Goal: Information Seeking & Learning: Find specific fact

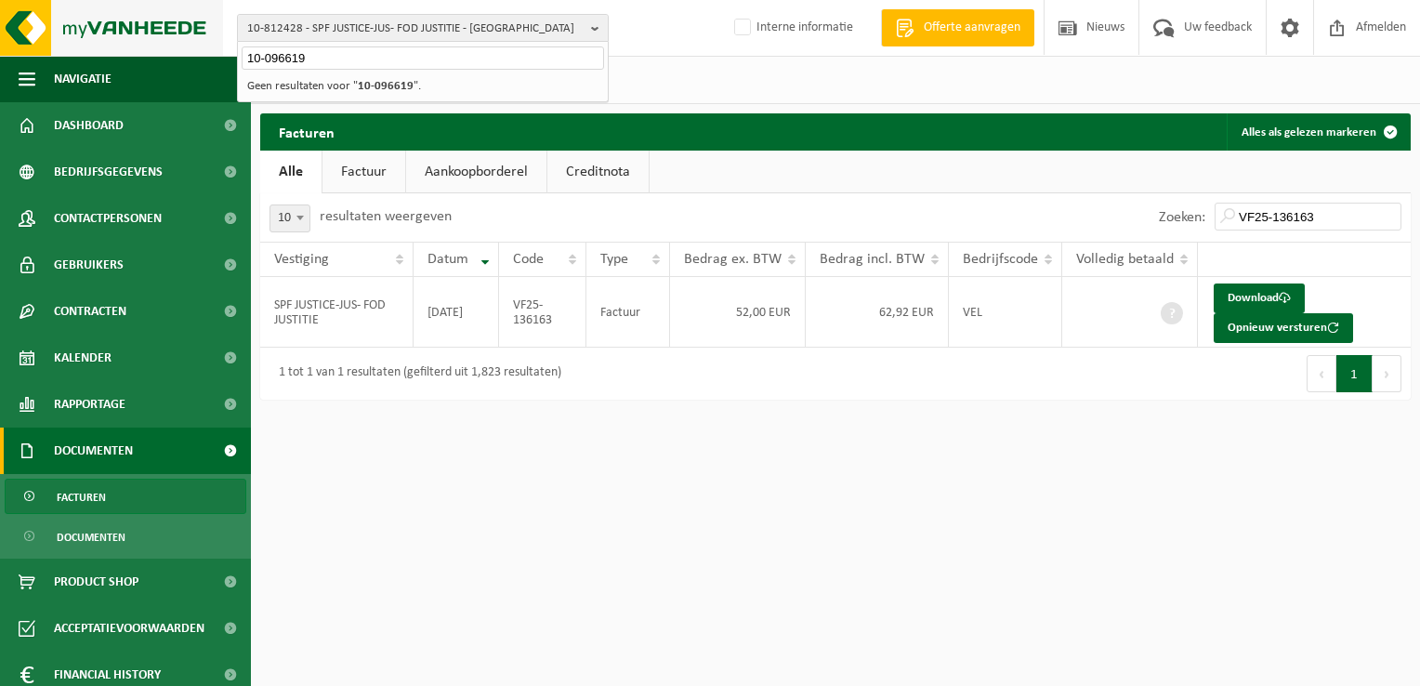
drag, startPoint x: 319, startPoint y: 55, endPoint x: 201, endPoint y: 31, distance: 120.4
click at [201, 31] on div "10-812428 - SPF JUSTICE-JUS- FOD JUSTITIE - BRUXELLES 10-096619 10-812428 - SPF…" at bounding box center [710, 28] width 1420 height 57
click at [305, 29] on span "10-812428 - SPF JUSTICE-JUS- FOD JUSTITIE - BRUXELLES" at bounding box center [415, 29] width 336 height 28
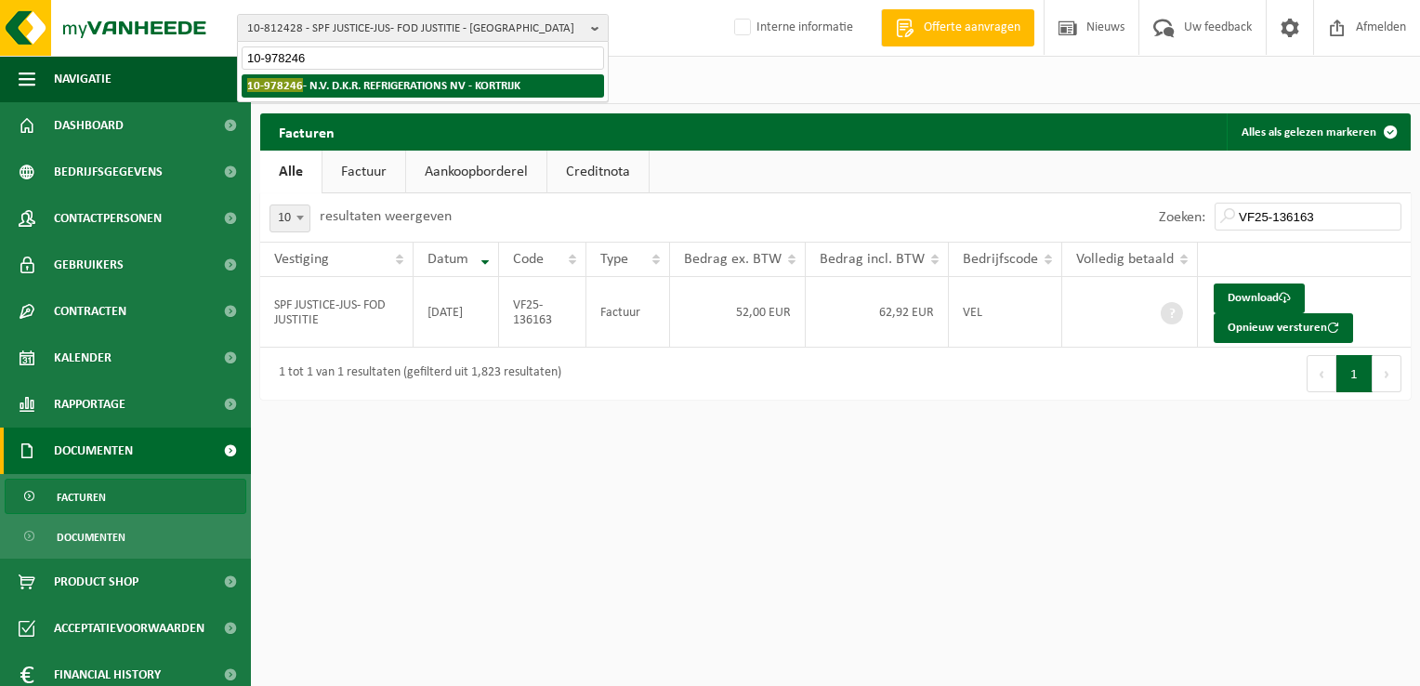
type input "10-978246"
click at [323, 88] on strong "10-978246 - N.V. D.K.R. REFRIGERATIONS NV - KORTRIJK" at bounding box center [383, 85] width 273 height 14
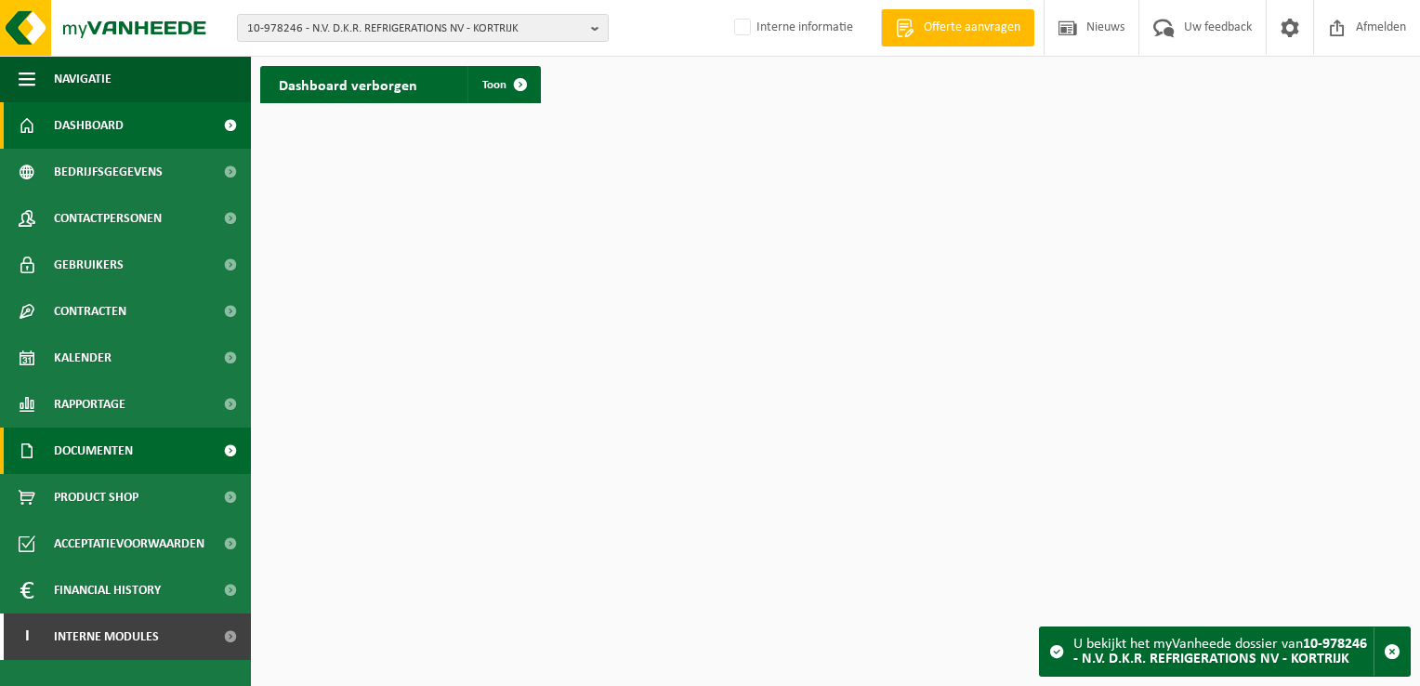
click at [136, 452] on link "Documenten" at bounding box center [125, 450] width 251 height 46
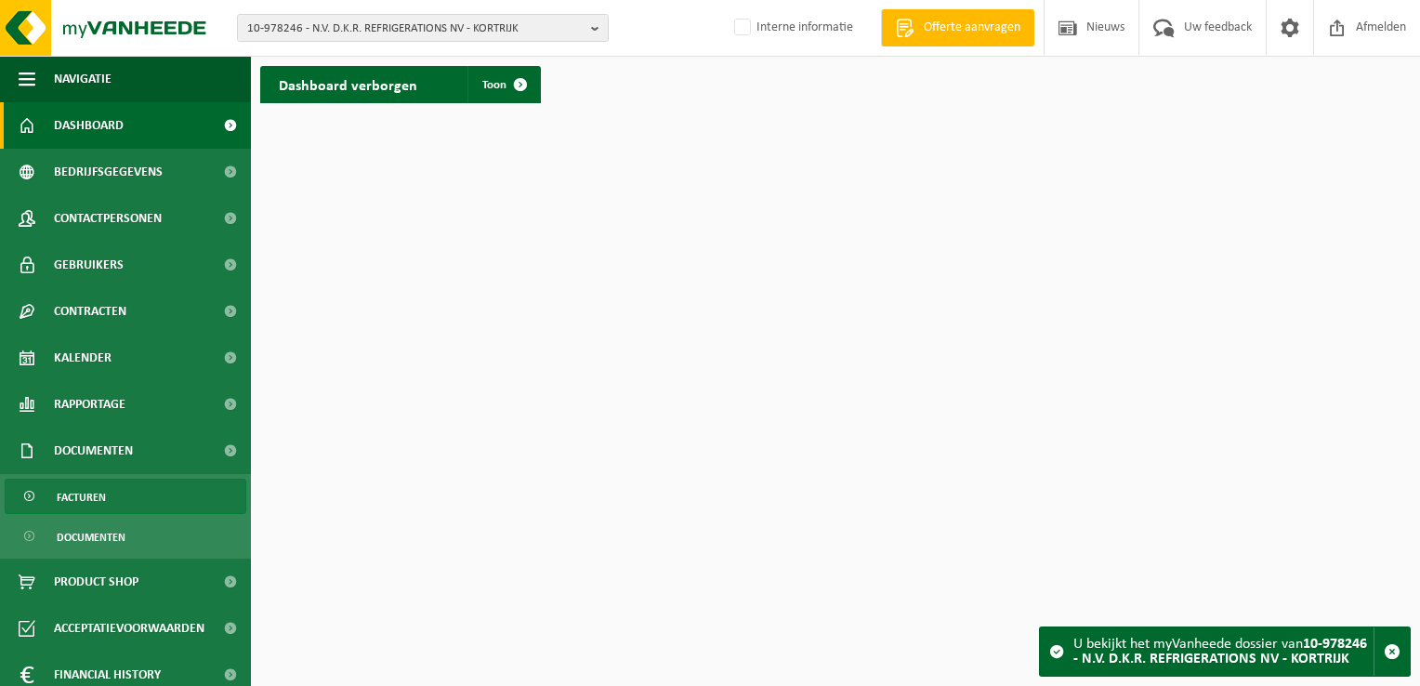
click at [84, 500] on span "Facturen" at bounding box center [81, 496] width 49 height 35
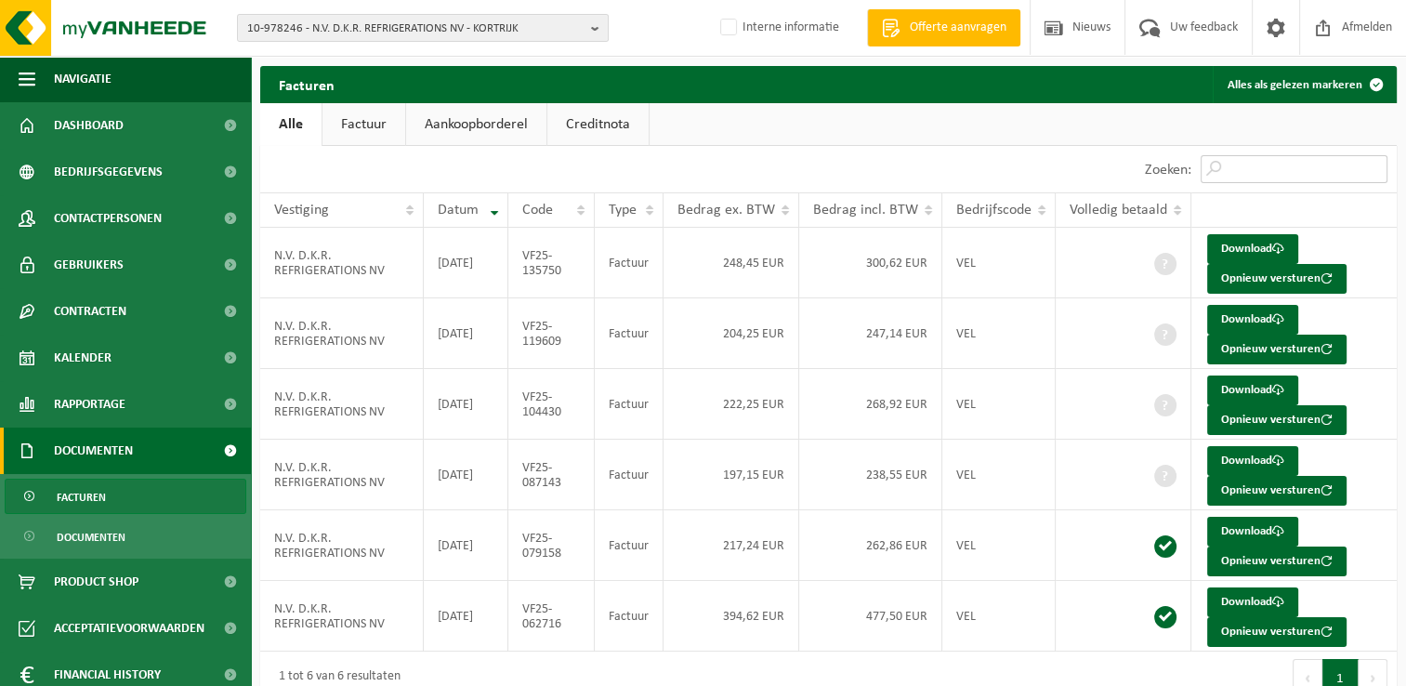
click at [1244, 175] on input "Zoeken:" at bounding box center [1293, 169] width 187 height 28
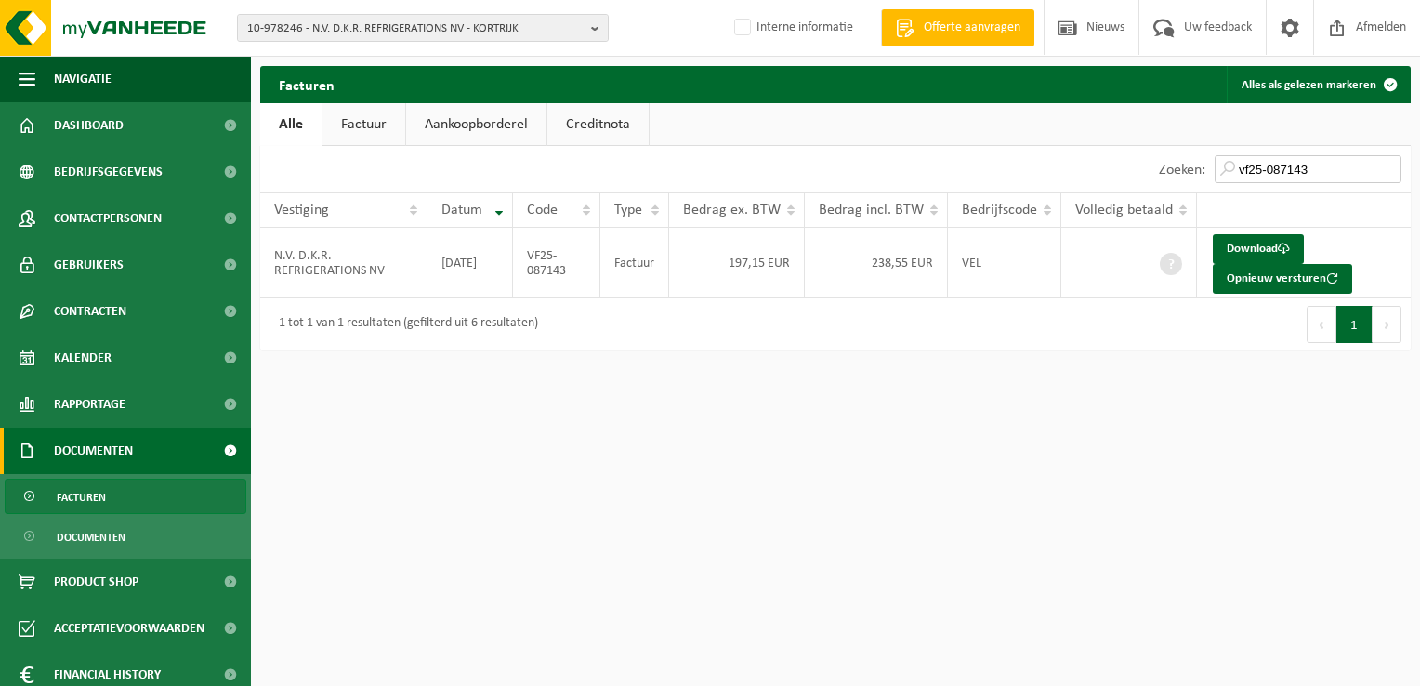
type input "vf25-087143"
click at [102, 499] on span "Facturen" at bounding box center [81, 496] width 49 height 35
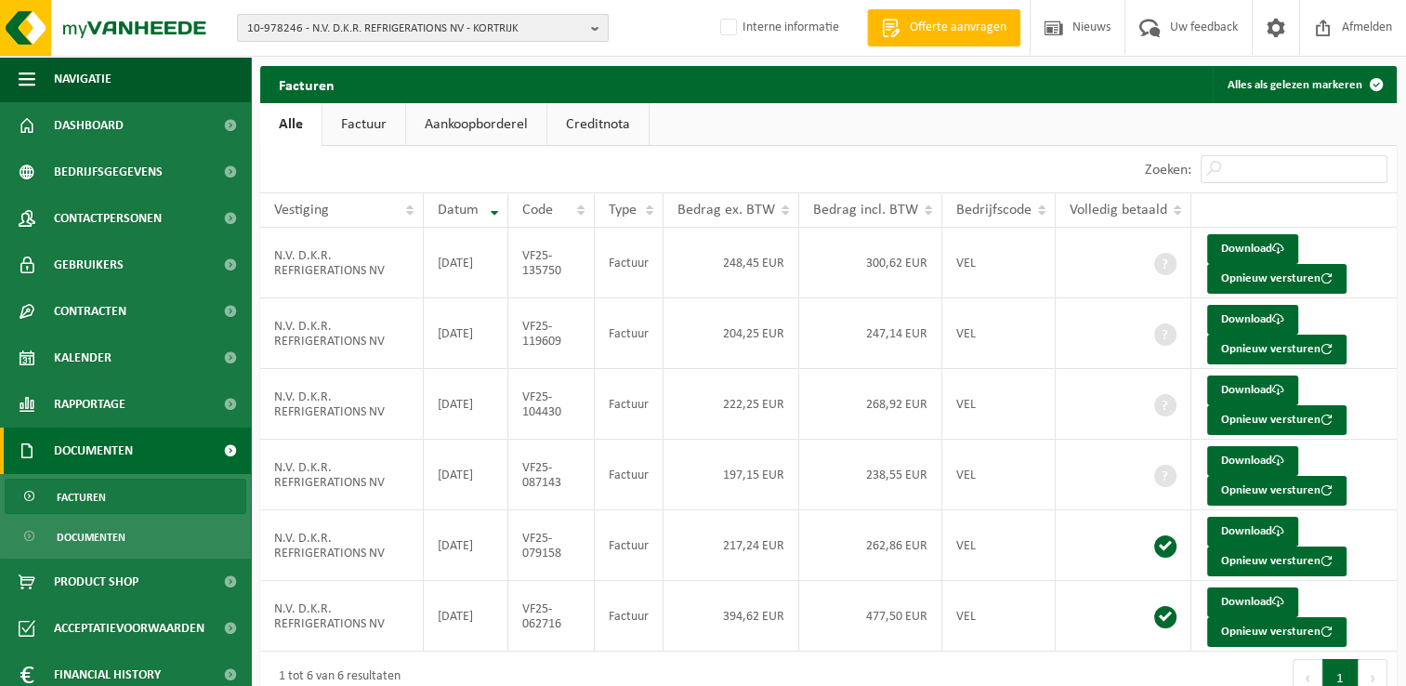
drag, startPoint x: 256, startPoint y: 37, endPoint x: 283, endPoint y: 29, distance: 28.2
click at [256, 37] on span "10-978246 - N.V. D.K.R. REFRIGERATIONS NV - KORTRIJK" at bounding box center [415, 29] width 336 height 28
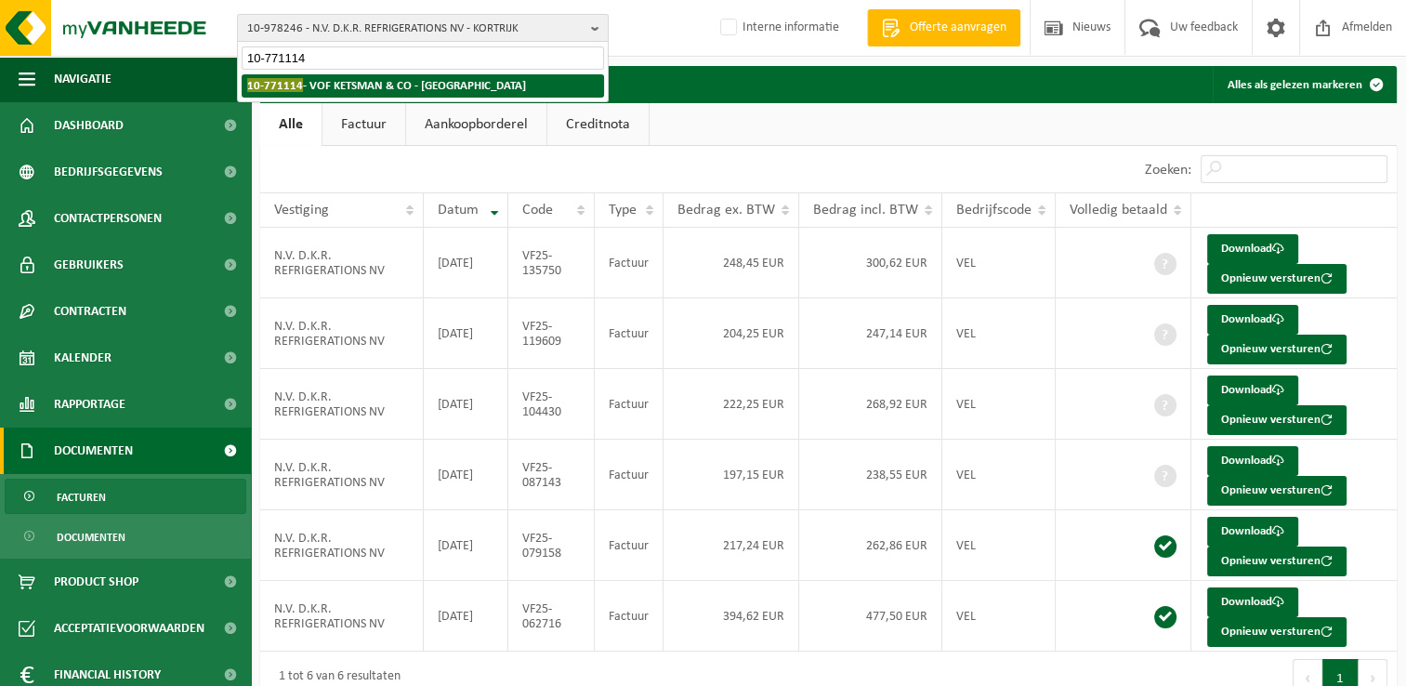
type input "10-771114"
click at [335, 85] on strong "10-771114 - VOF KETSMAN & CO - [GEOGRAPHIC_DATA]" at bounding box center [386, 85] width 279 height 14
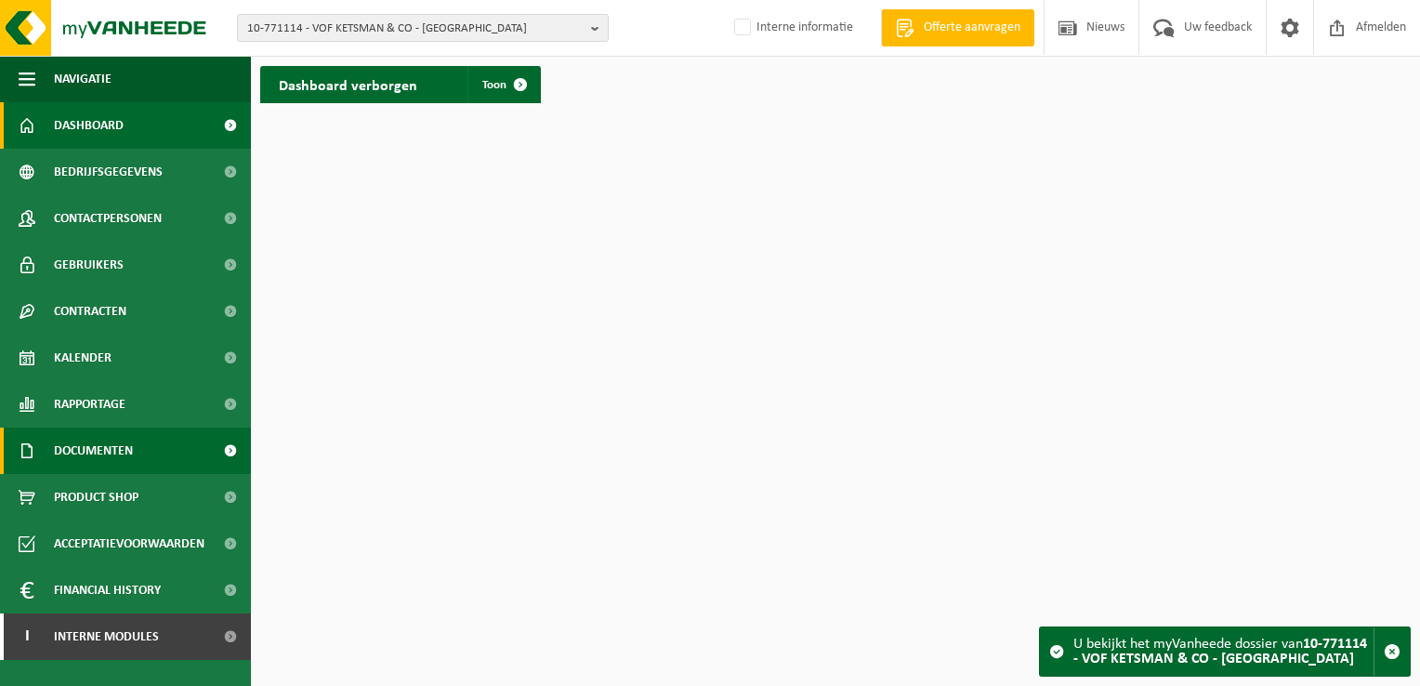
click at [89, 461] on span "Documenten" at bounding box center [93, 450] width 79 height 46
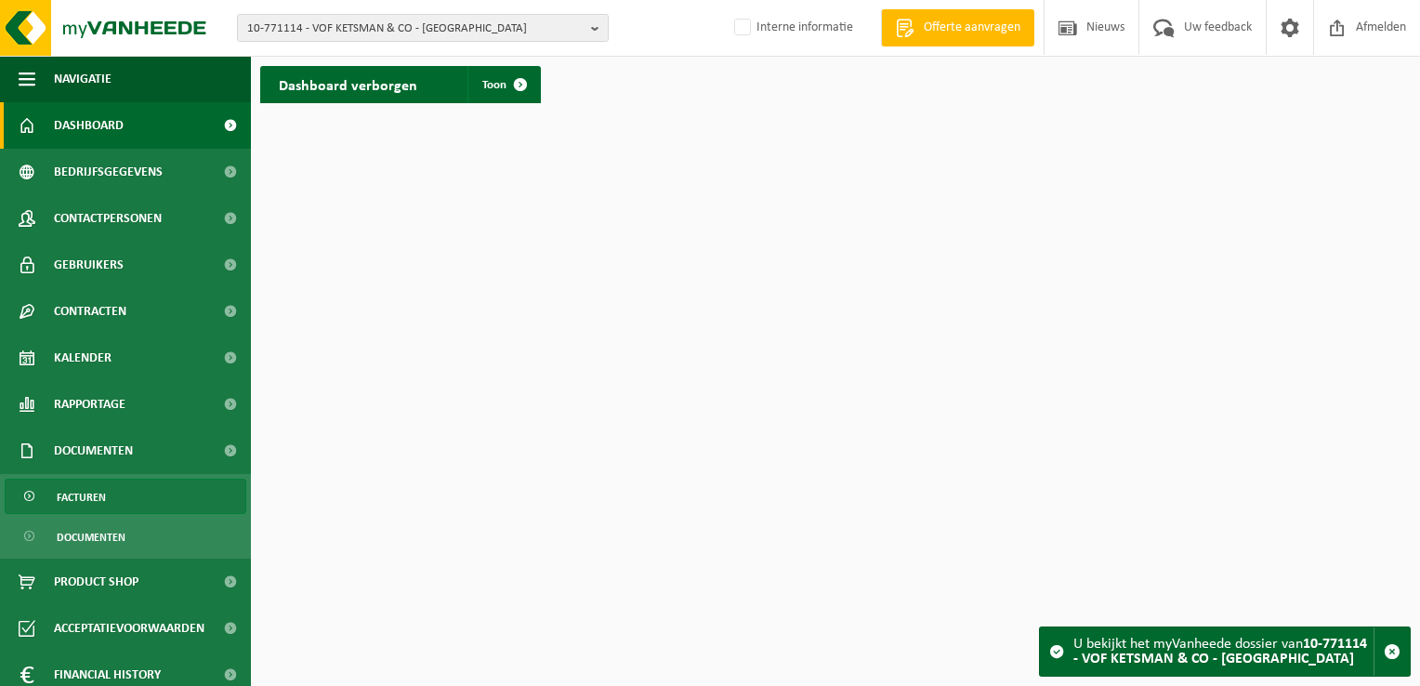
click at [108, 494] on link "Facturen" at bounding box center [126, 495] width 242 height 35
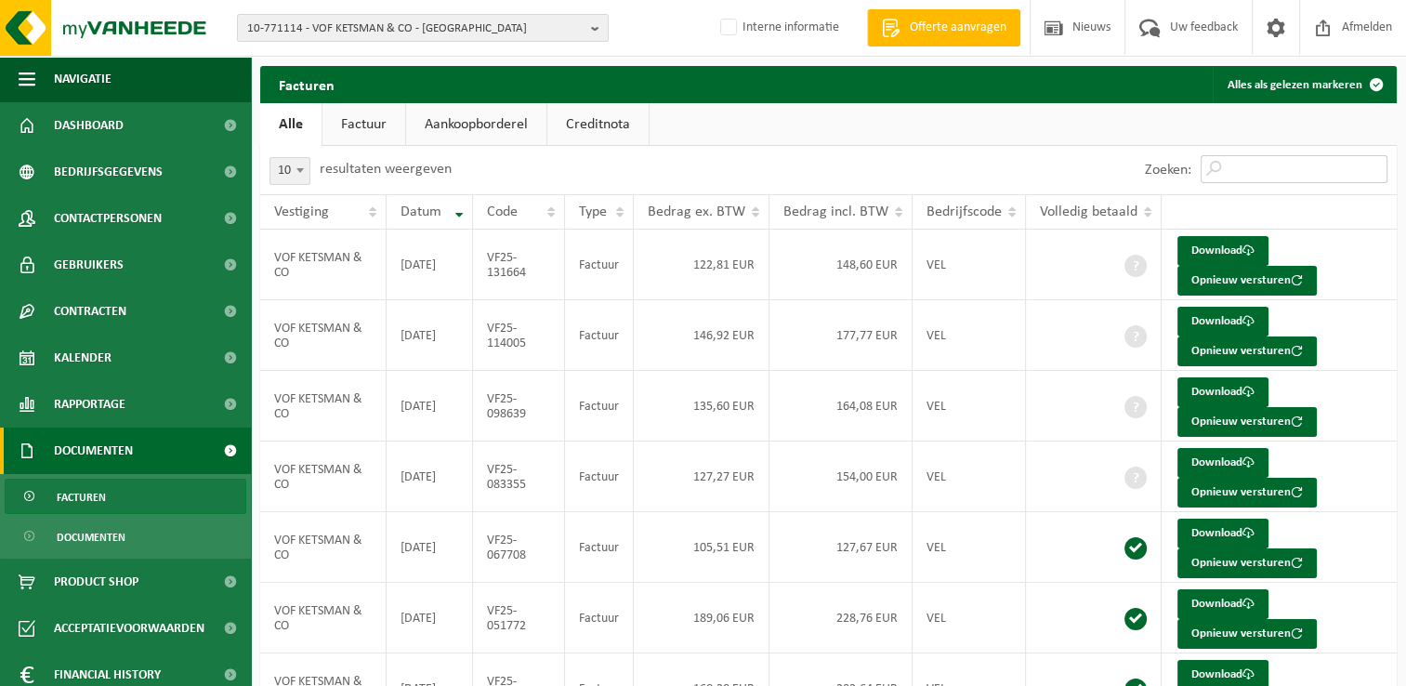
click at [1252, 169] on input "Zoeken:" at bounding box center [1293, 169] width 187 height 28
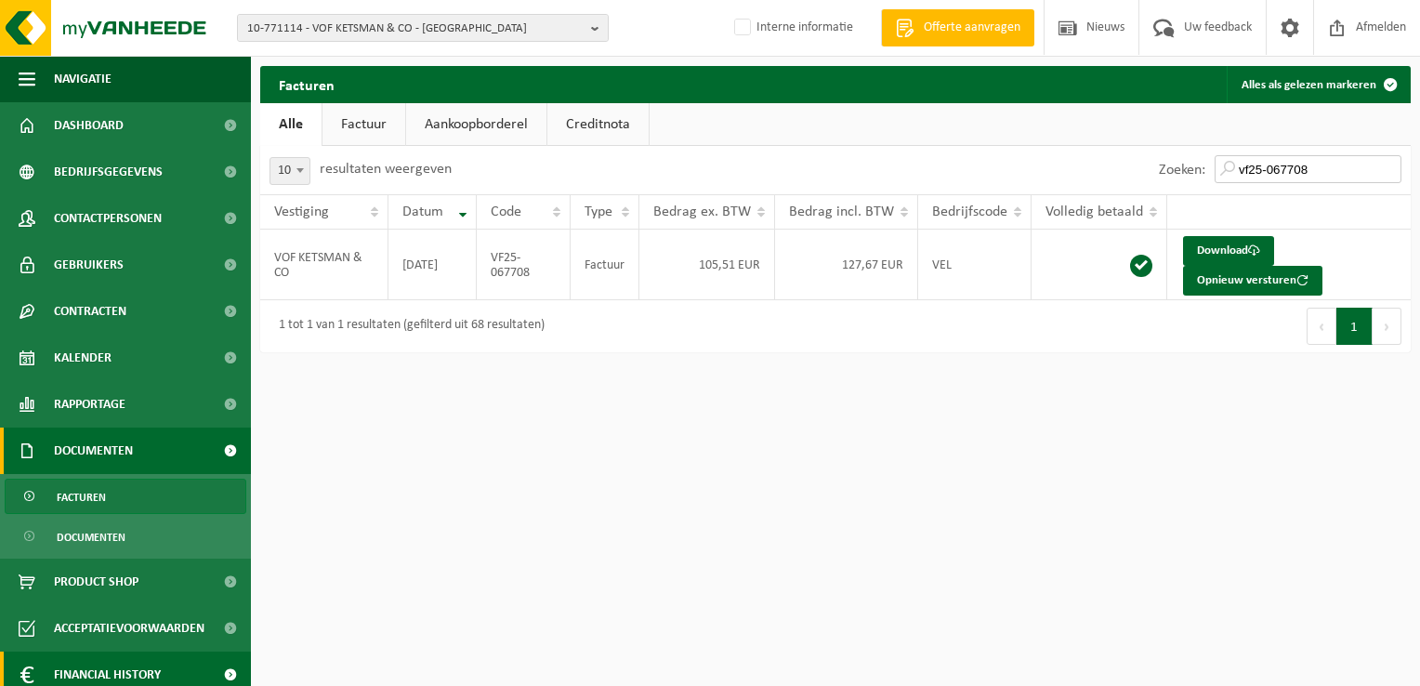
type input "vf25-067708"
